Goal: Find specific page/section: Find specific page/section

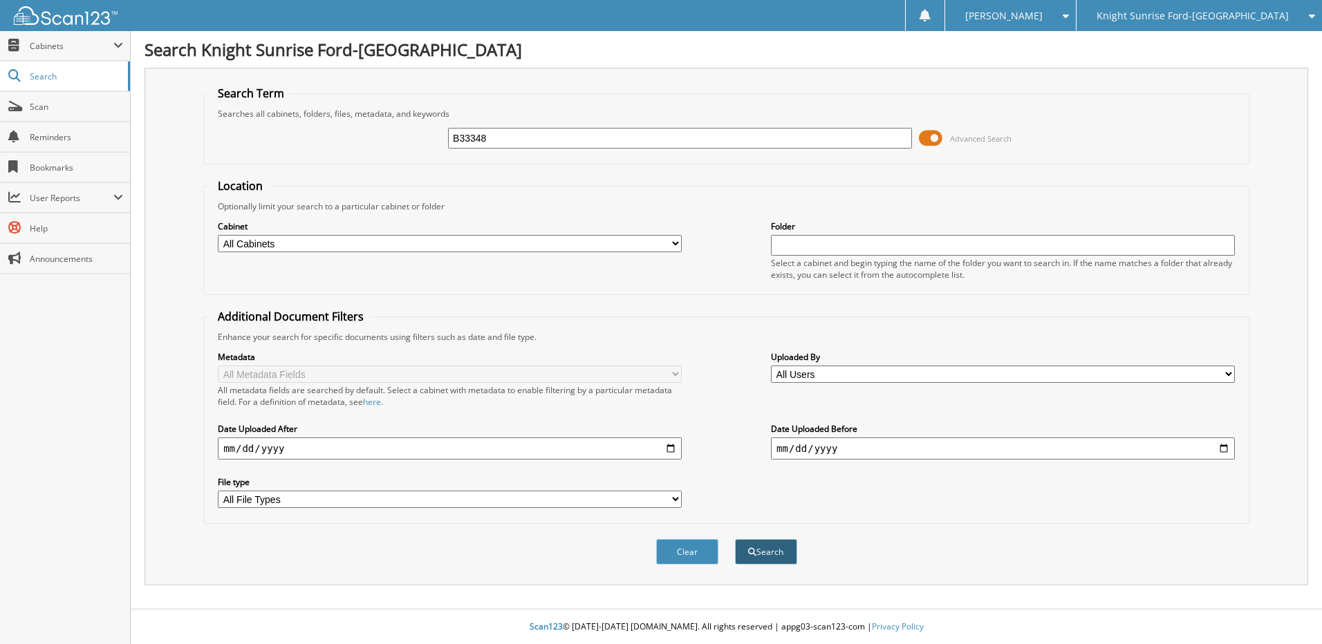
type input "B33348"
click at [751, 552] on span "submit" at bounding box center [752, 552] width 8 height 8
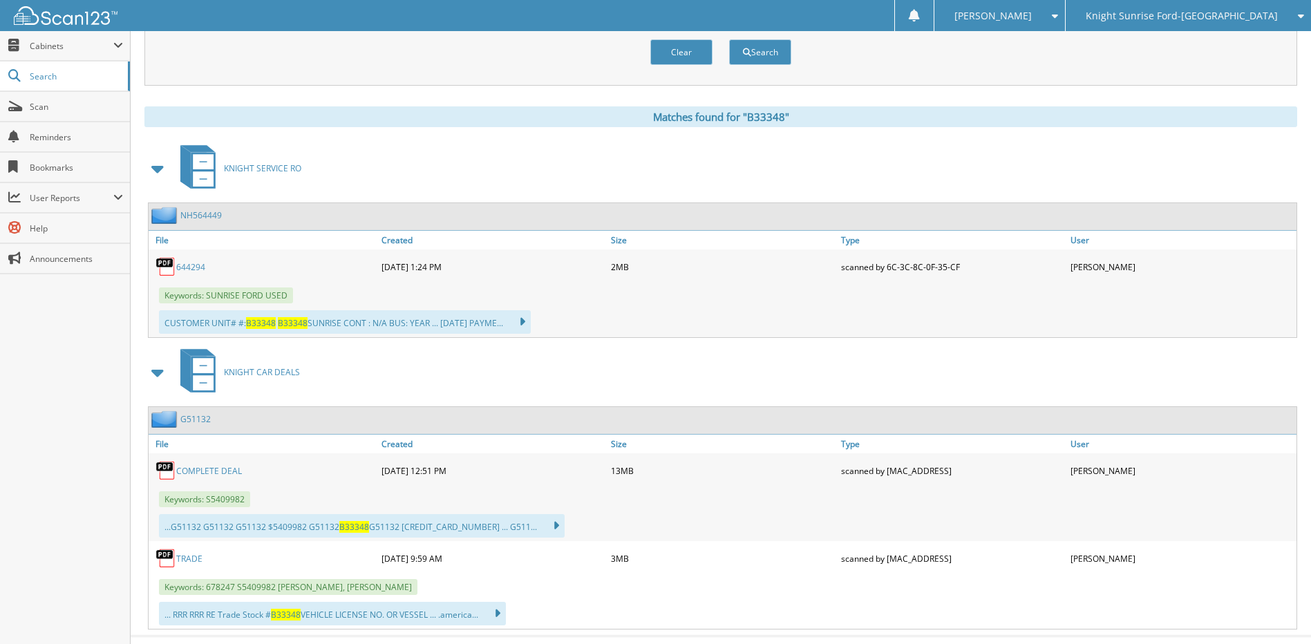
scroll to position [527, 0]
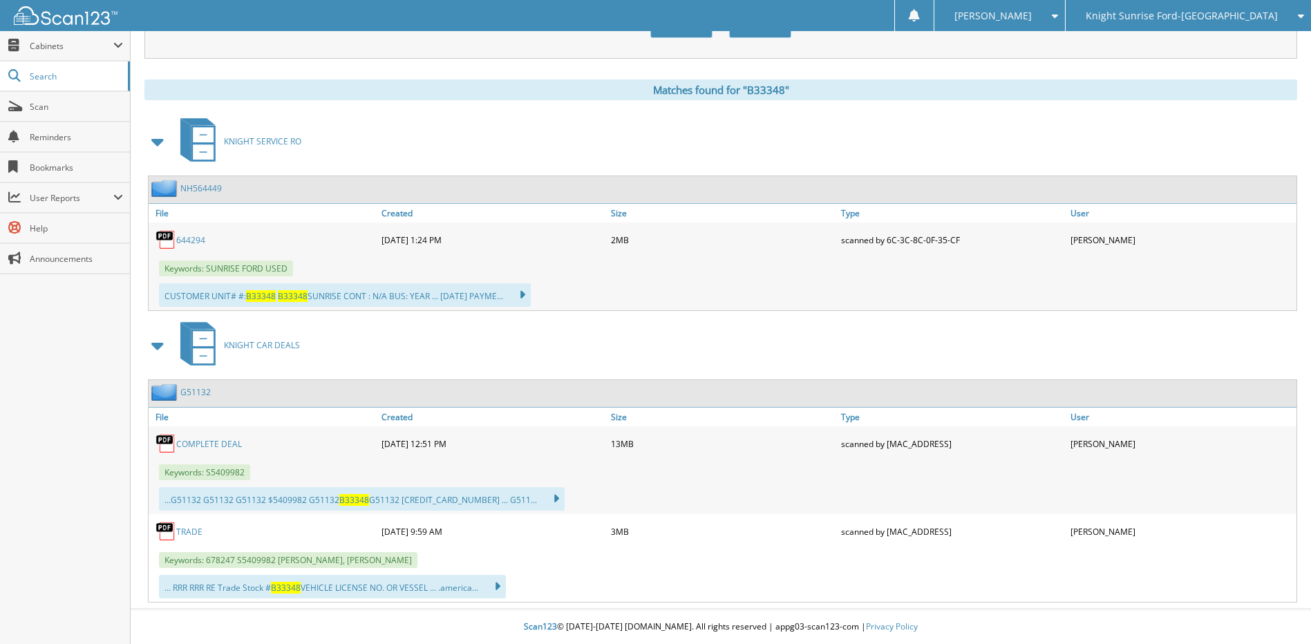
click at [194, 532] on link "TRADE" at bounding box center [189, 532] width 26 height 12
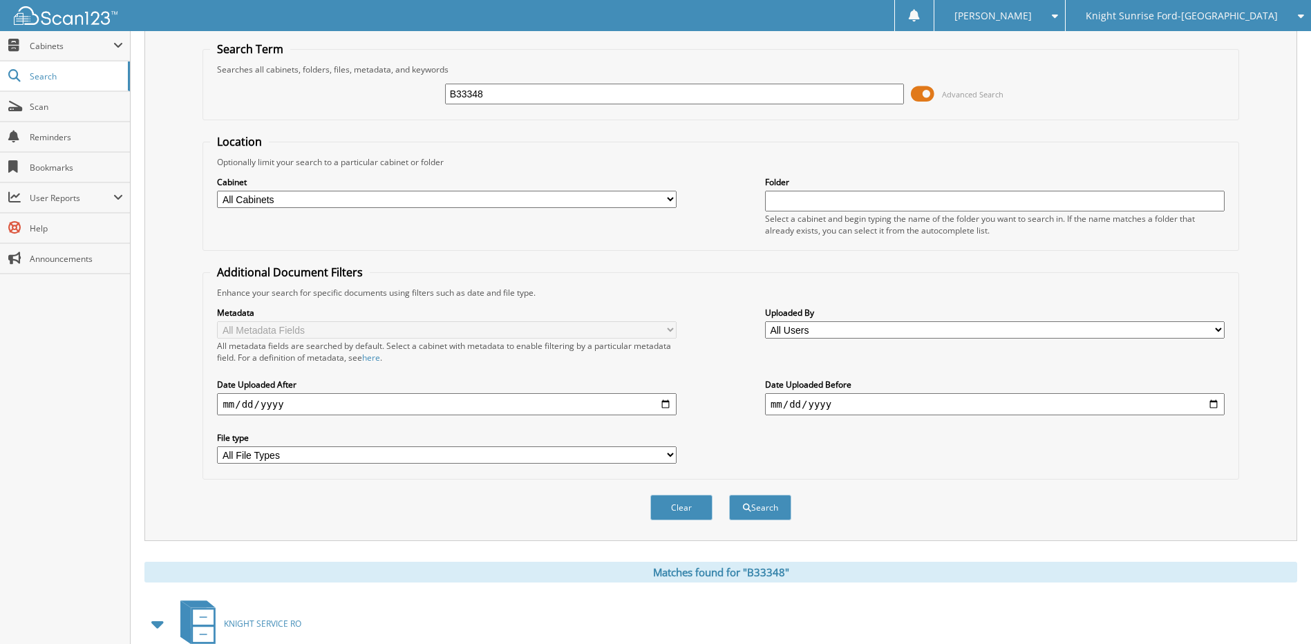
scroll to position [69, 0]
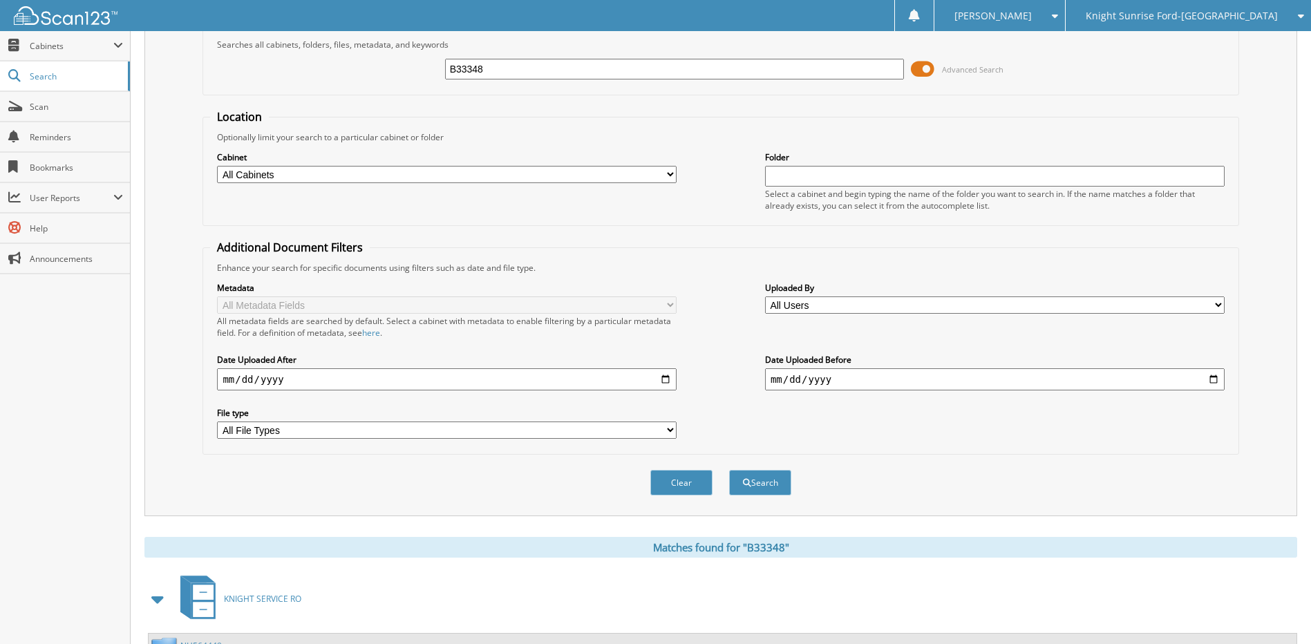
drag, startPoint x: 507, startPoint y: 70, endPoint x: 309, endPoint y: 68, distance: 197.7
click at [309, 68] on div "B33348 Advanced Search" at bounding box center [720, 68] width 1021 height 37
type input "B33431"
click at [775, 480] on button "Search" at bounding box center [760, 483] width 62 height 26
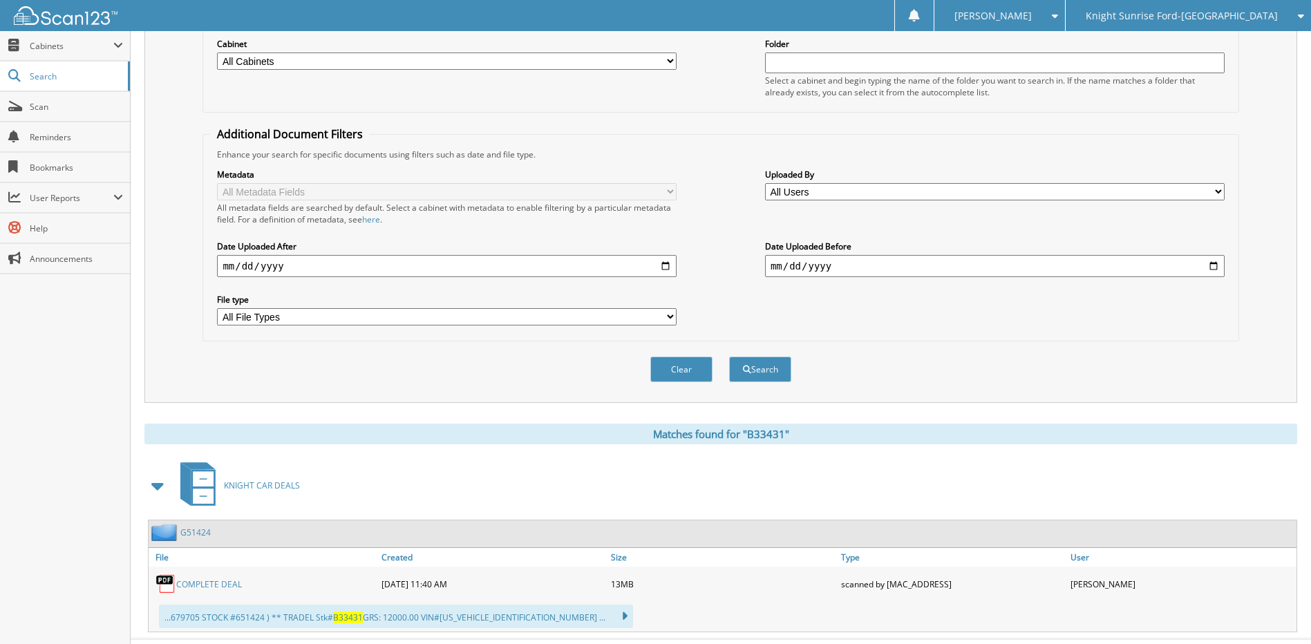
scroll to position [213, 0]
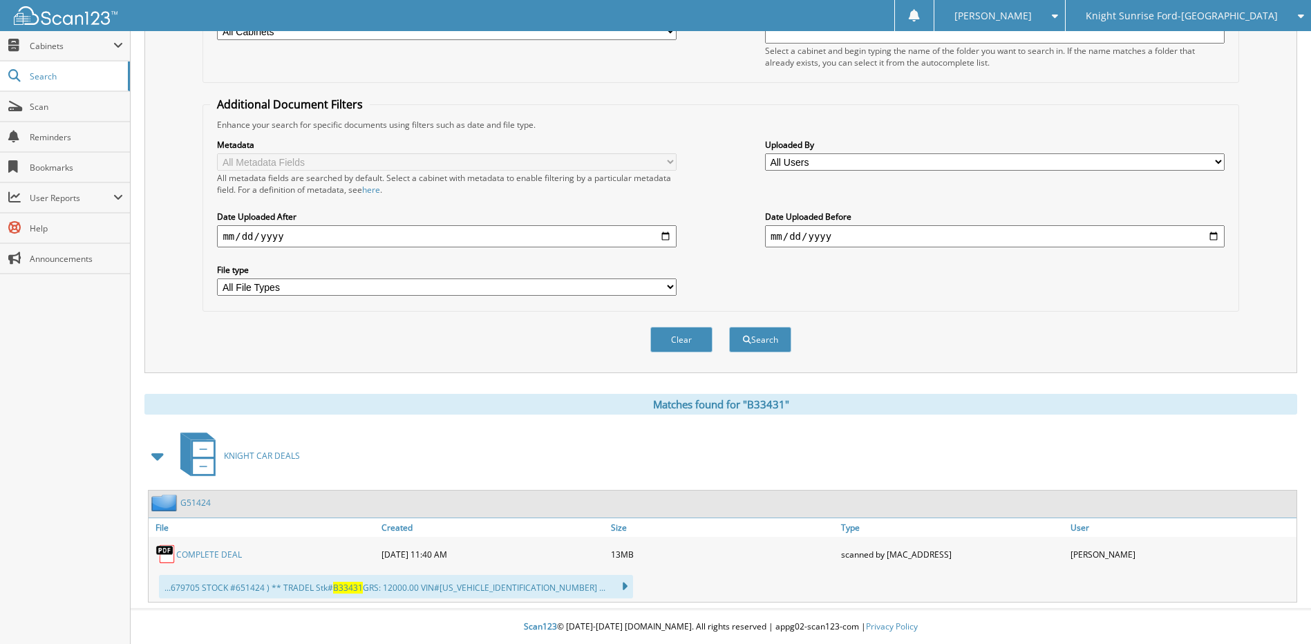
click at [208, 551] on link "COMPLETE DEAL" at bounding box center [209, 555] width 66 height 12
